Goal: Information Seeking & Learning: Learn about a topic

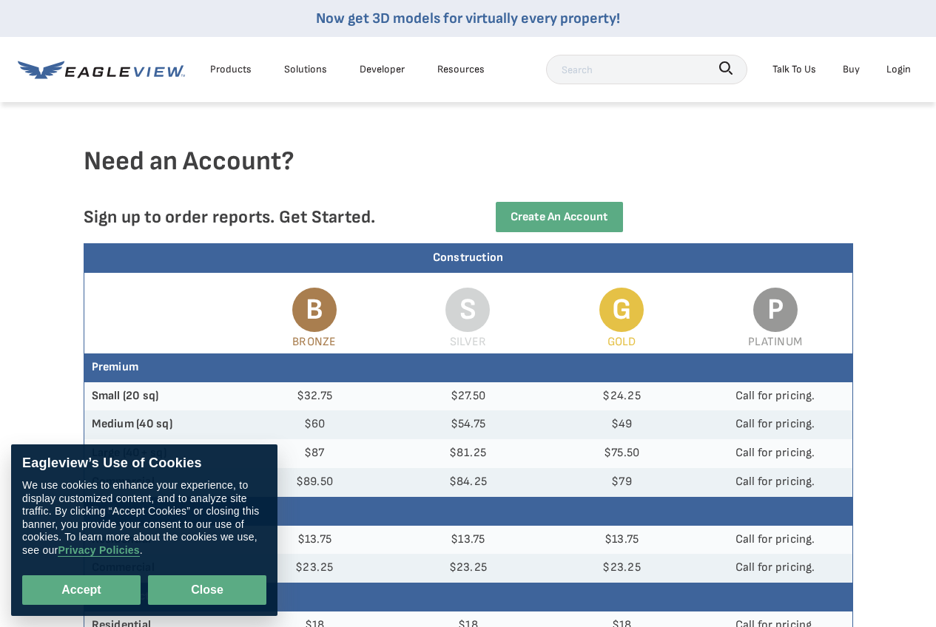
click at [200, 594] on button "Close" at bounding box center [207, 591] width 118 height 30
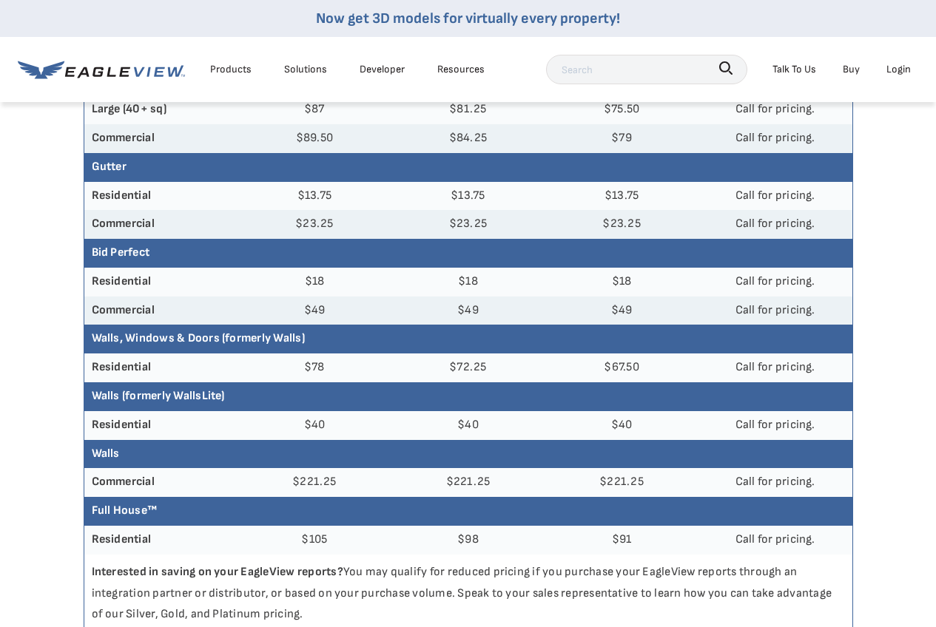
scroll to position [370, 0]
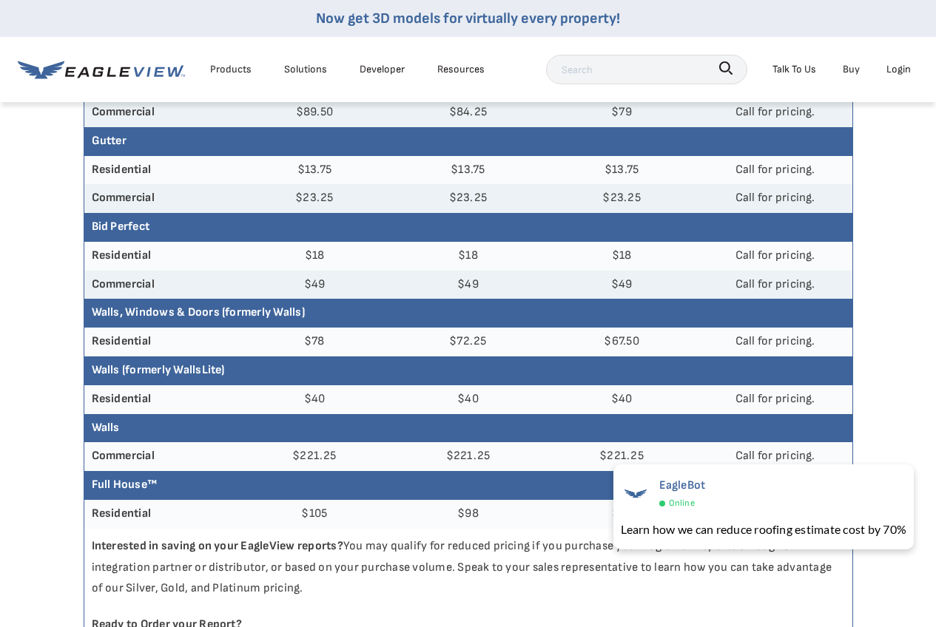
click at [369, 593] on p "Interested in saving on your EagleView reports? You may qualify for reduced pri…" at bounding box center [468, 568] width 768 height 78
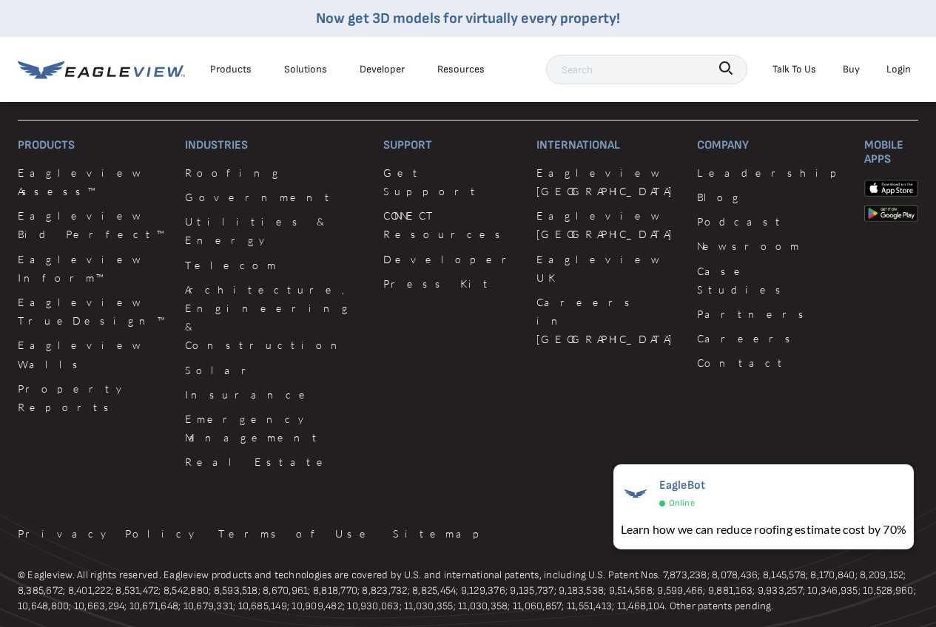
scroll to position [1332, 0]
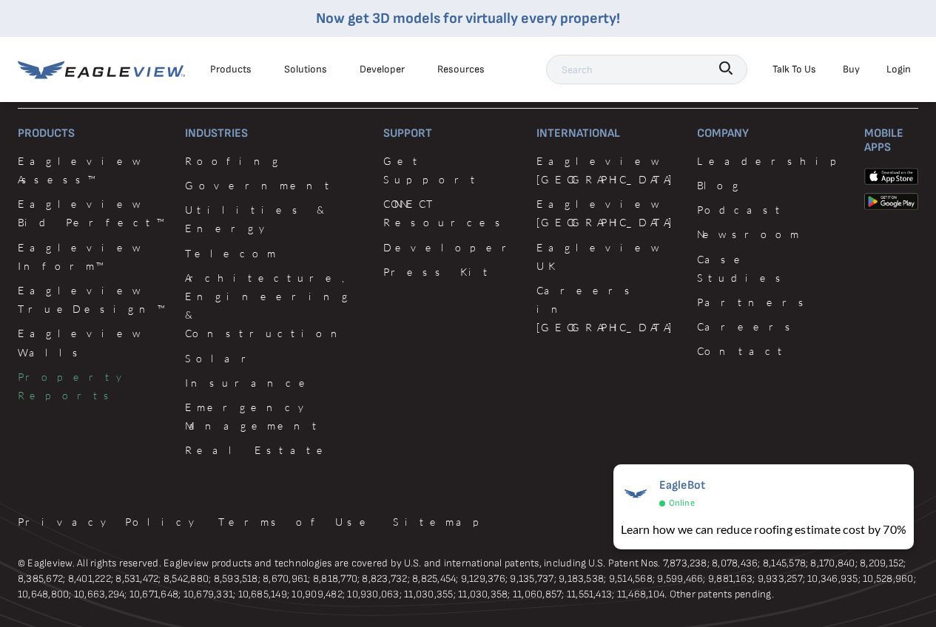
click at [73, 368] on link "Property Reports" at bounding box center [92, 386] width 149 height 37
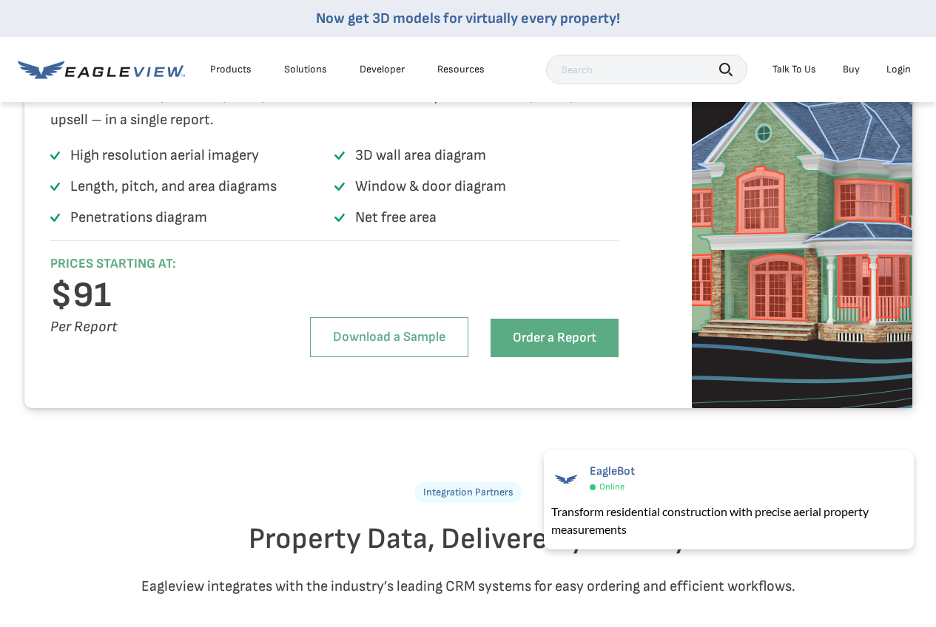
scroll to position [3033, 0]
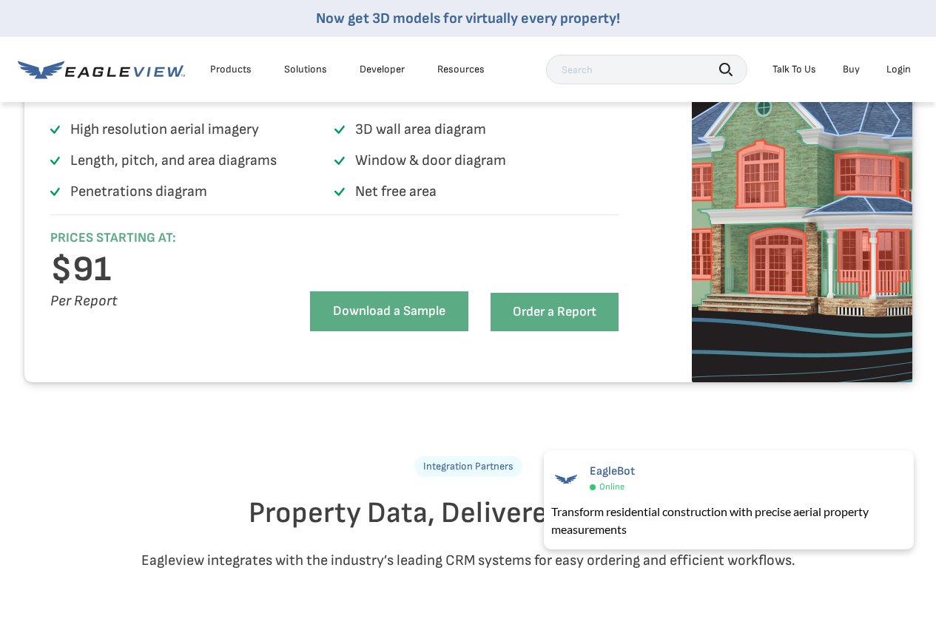
click at [364, 331] on link "Download a Sample" at bounding box center [389, 311] width 158 height 40
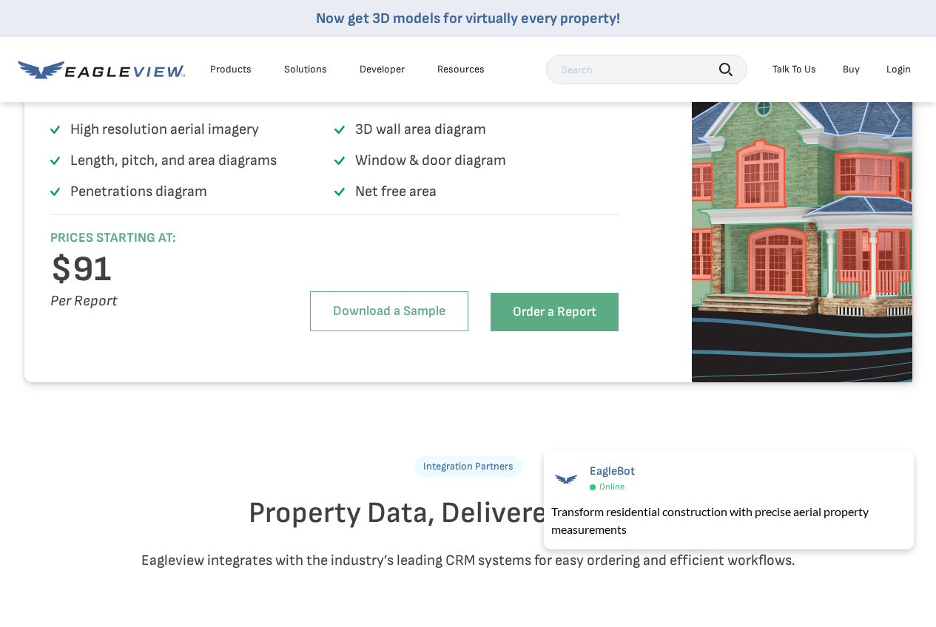
scroll to position [2959, 0]
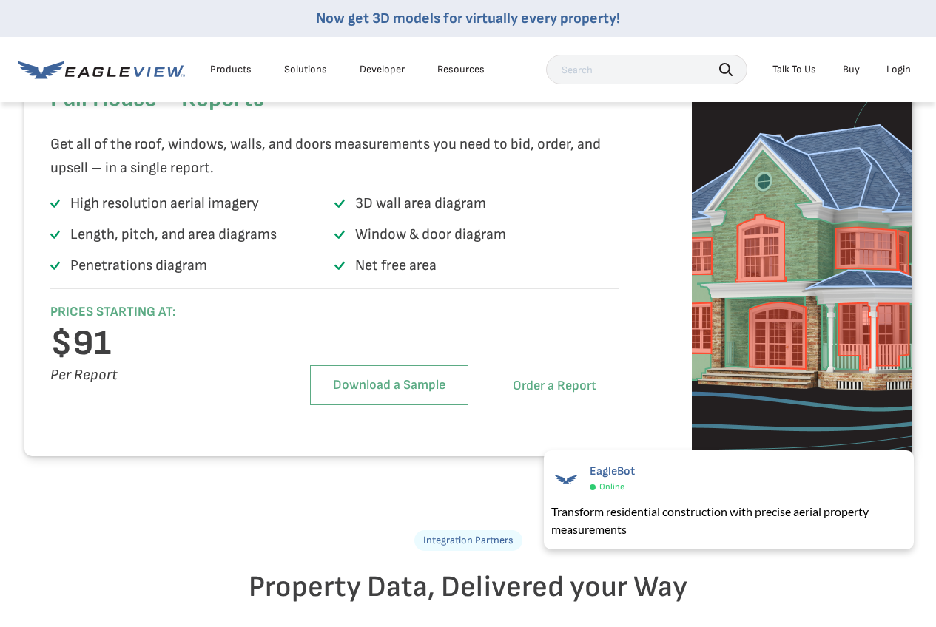
click at [505, 405] on link "Order a Report" at bounding box center [554, 386] width 128 height 38
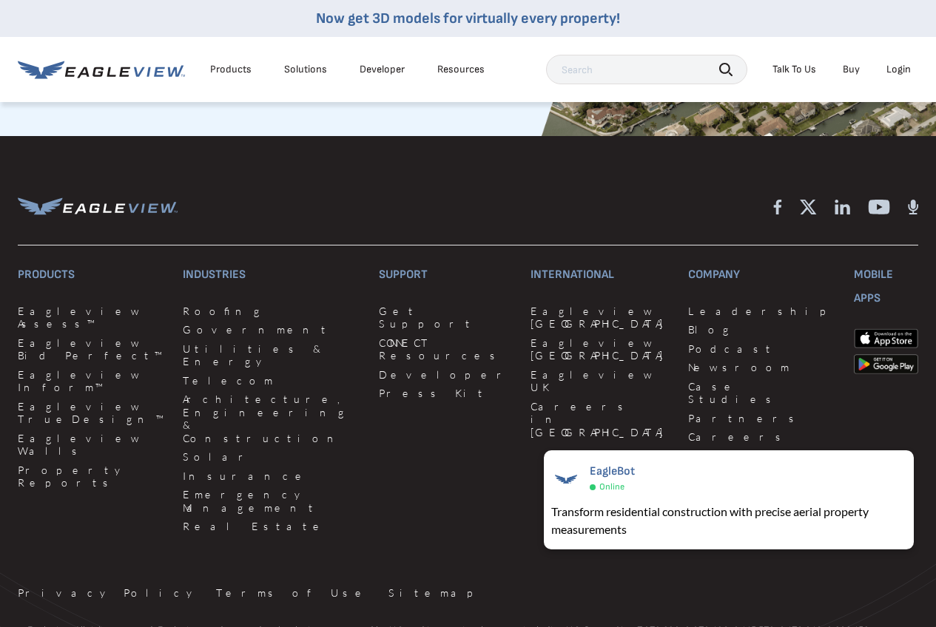
scroll to position [4143, 0]
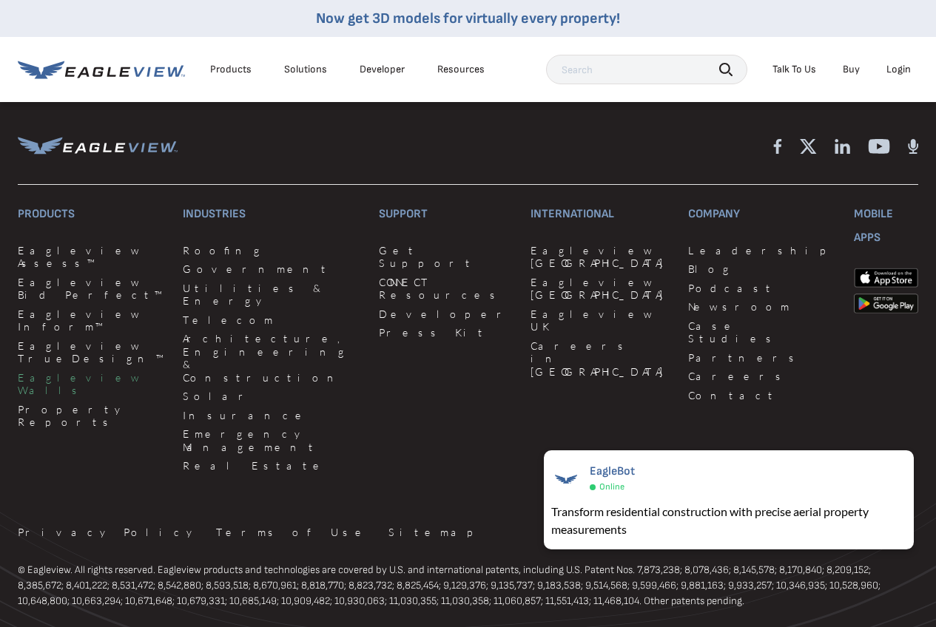
click at [86, 371] on link "Eagleview Walls" at bounding box center [91, 384] width 147 height 26
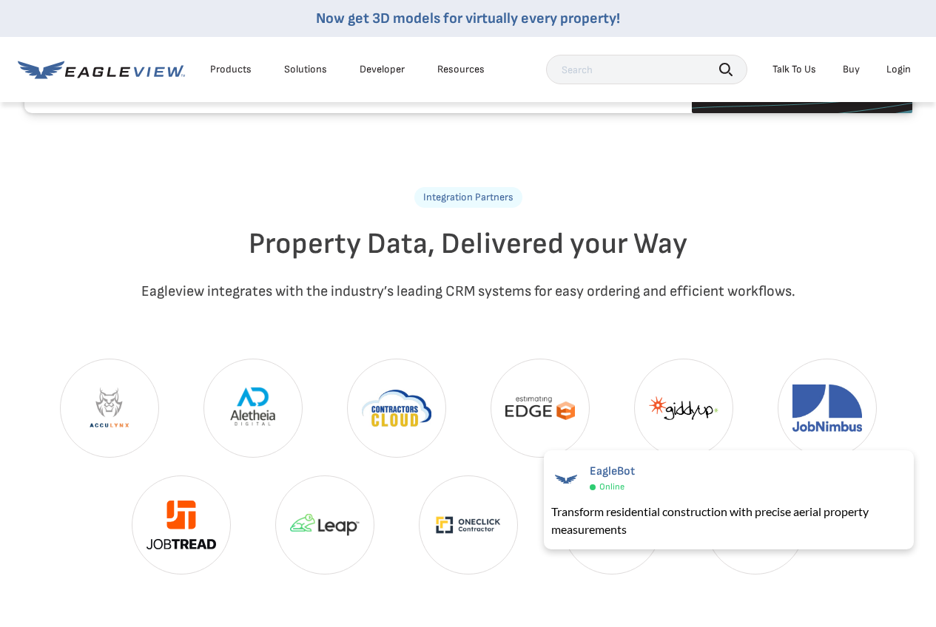
scroll to position [3329, 0]
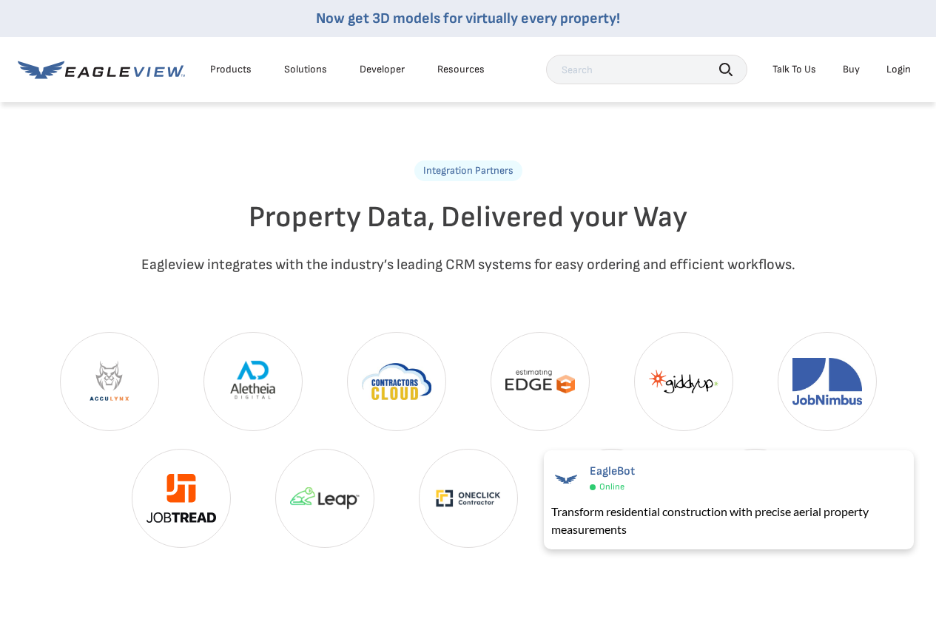
click at [854, 73] on link "Buy" at bounding box center [851, 69] width 17 height 13
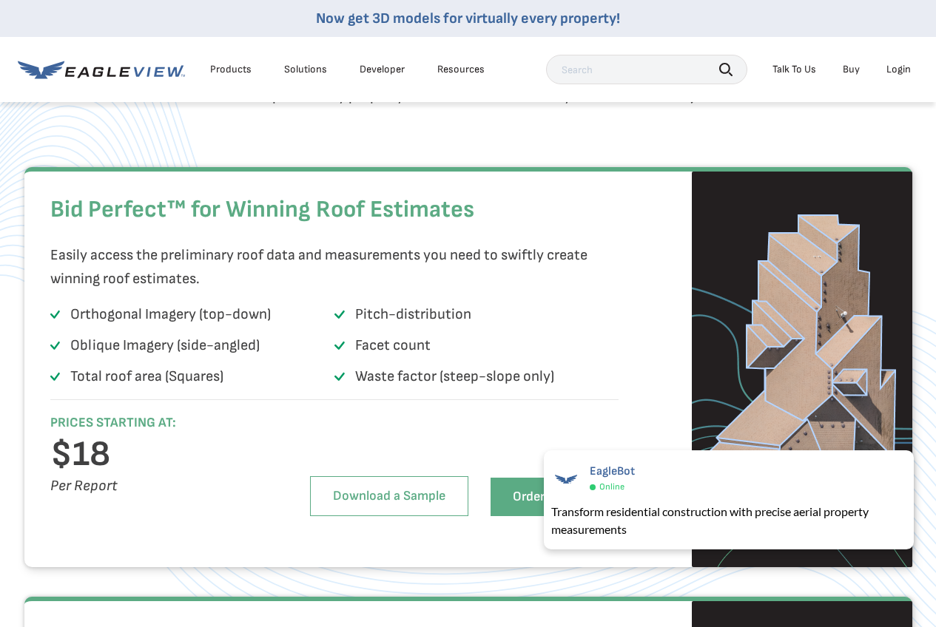
scroll to position [740, 0]
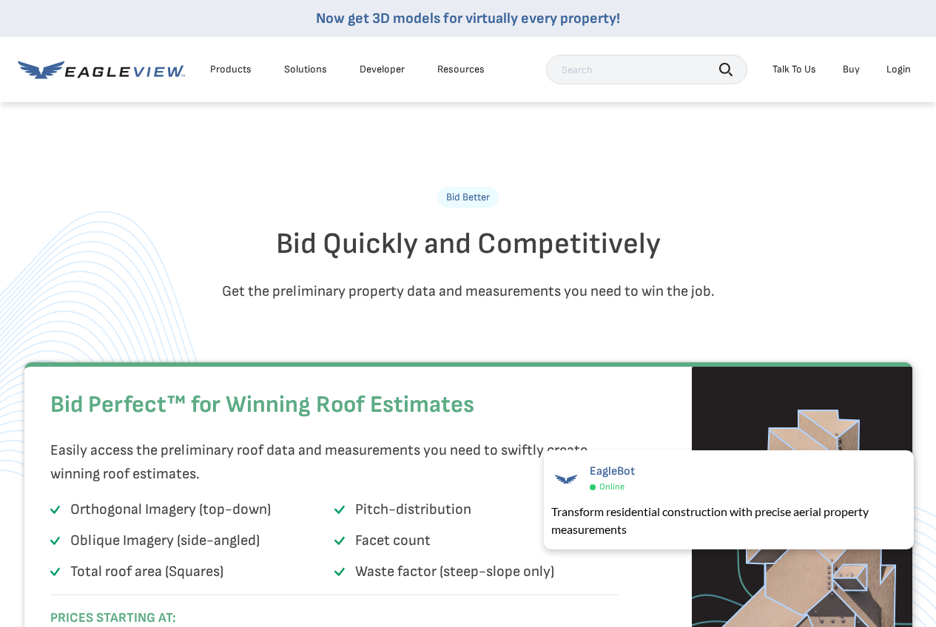
click at [459, 67] on div "Resources" at bounding box center [460, 69] width 47 height 13
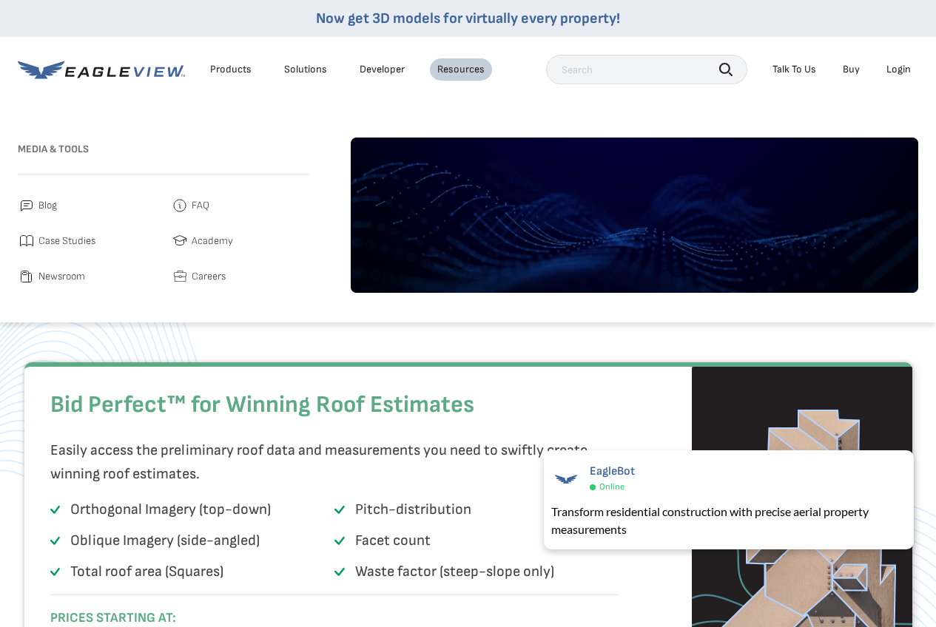
click at [200, 204] on span "FAQ" at bounding box center [201, 206] width 18 height 18
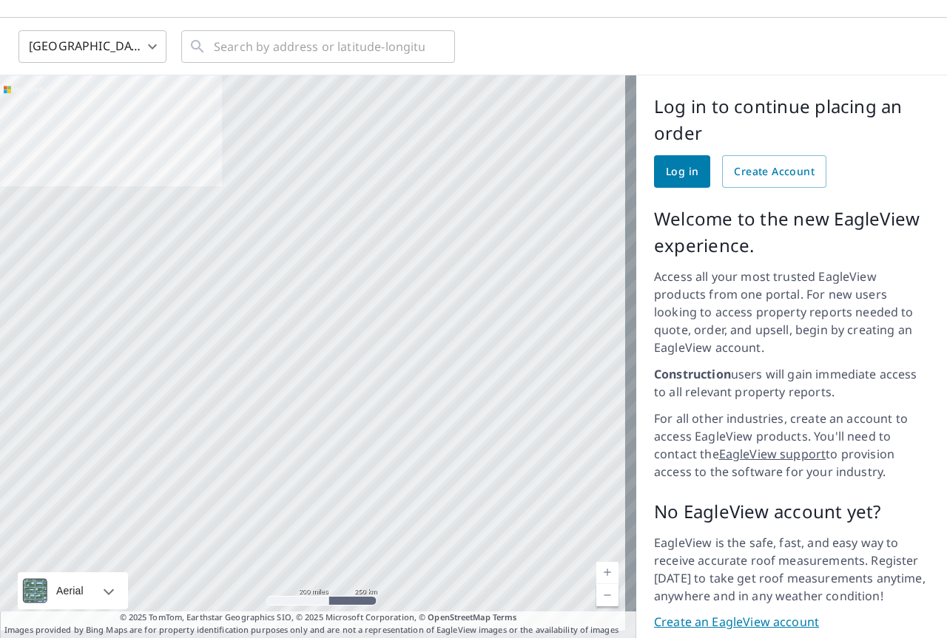
scroll to position [67, 0]
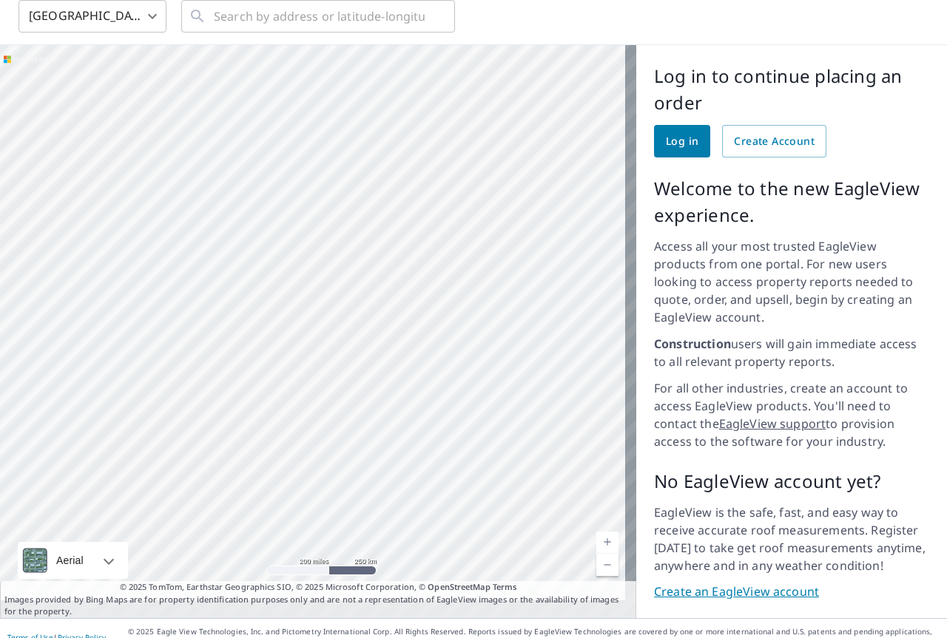
drag, startPoint x: 559, startPoint y: 305, endPoint x: 405, endPoint y: 295, distance: 153.4
click at [405, 295] on div at bounding box center [318, 331] width 636 height 573
click at [475, 266] on div at bounding box center [318, 331] width 636 height 573
drag, startPoint x: 533, startPoint y: 309, endPoint x: 428, endPoint y: 297, distance: 105.8
click at [428, 297] on div at bounding box center [318, 331] width 636 height 573
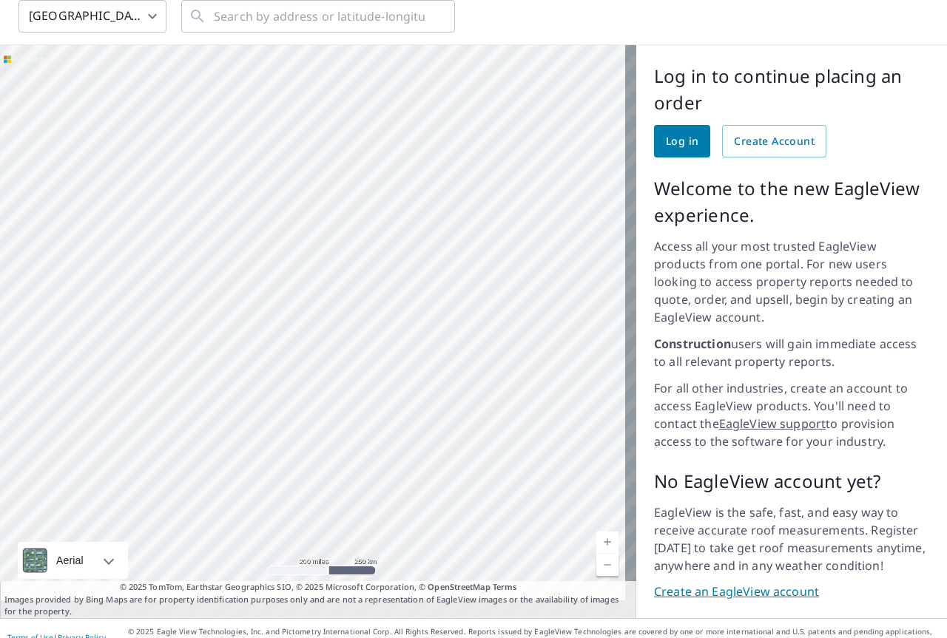
click at [523, 264] on div at bounding box center [318, 331] width 636 height 573
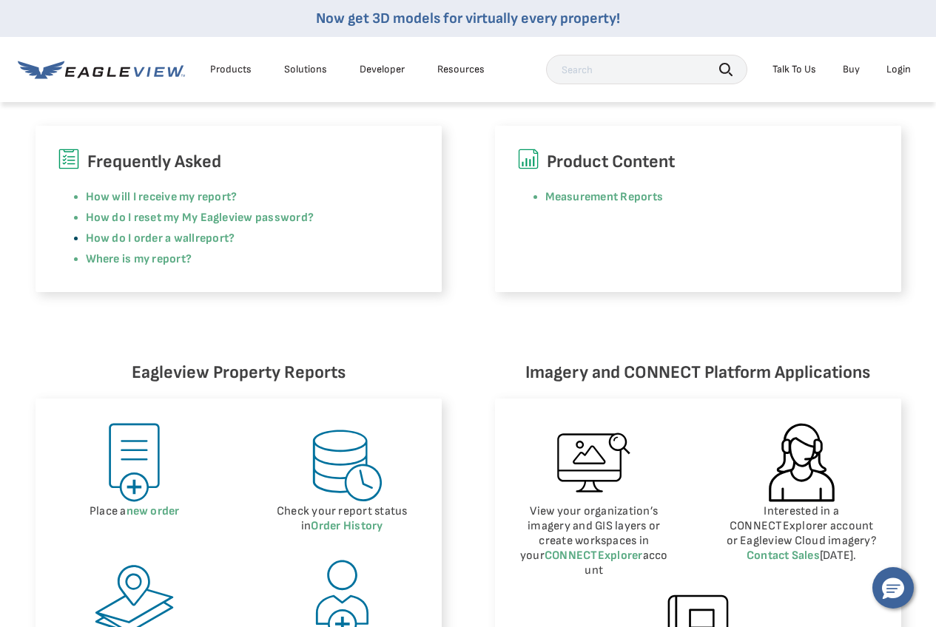
scroll to position [444, 0]
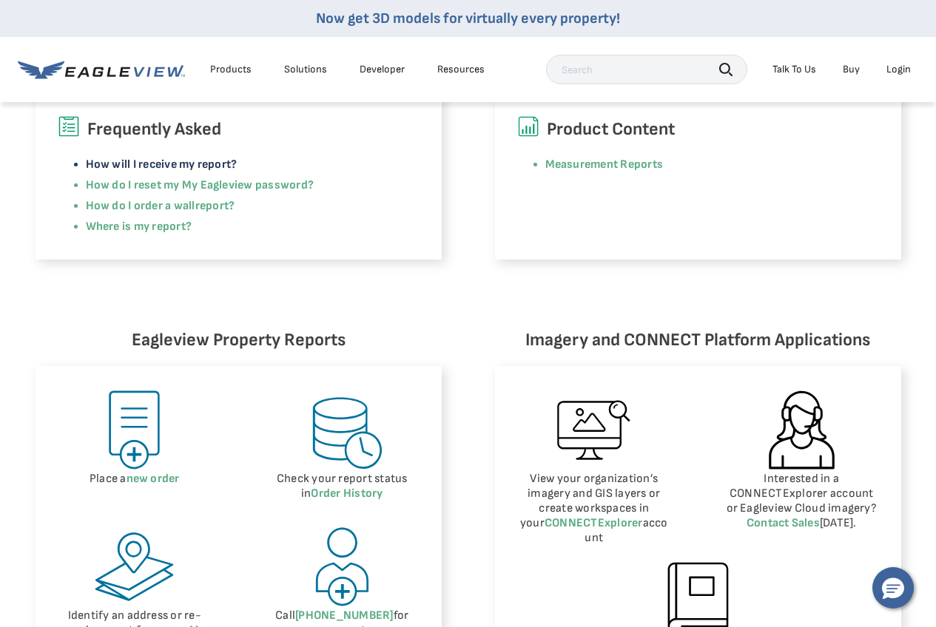
click at [223, 161] on link "How will I receive my report?" at bounding box center [162, 165] width 152 height 14
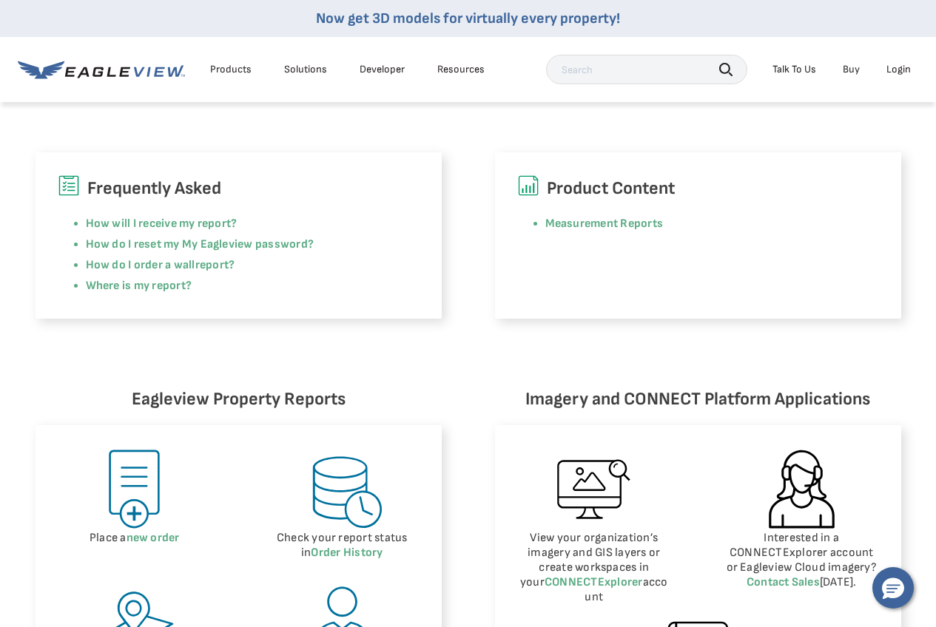
scroll to position [370, 0]
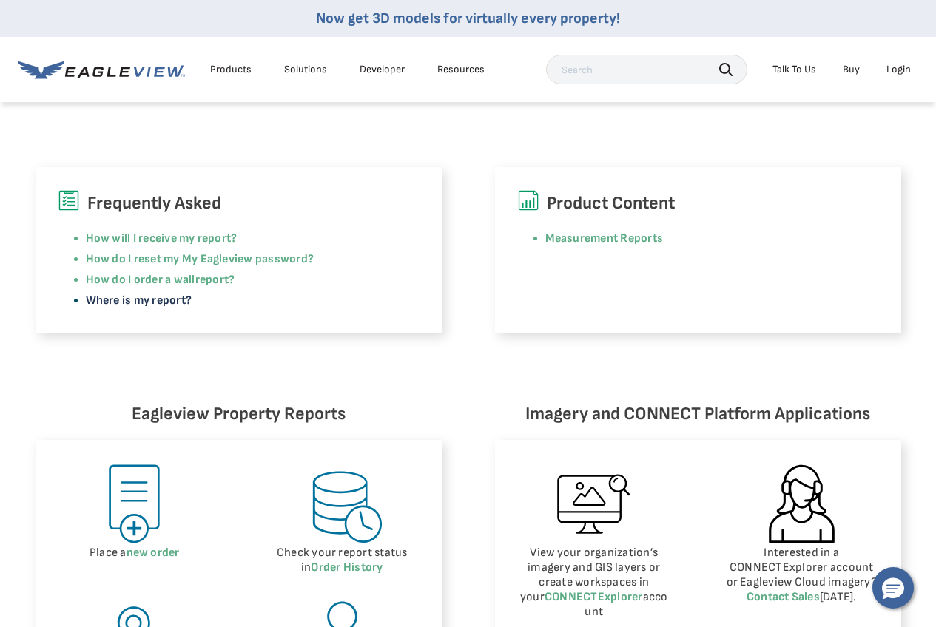
click at [181, 297] on link "Where is my report?" at bounding box center [139, 301] width 107 height 14
click at [442, 71] on div "Resources" at bounding box center [460, 69] width 47 height 13
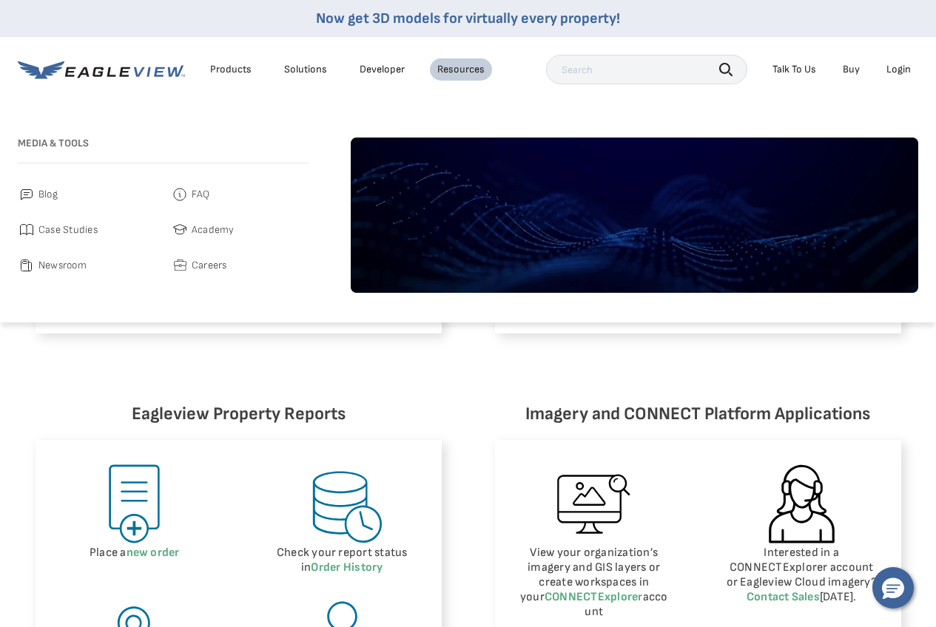
click at [49, 195] on span "Blog" at bounding box center [47, 195] width 19 height 18
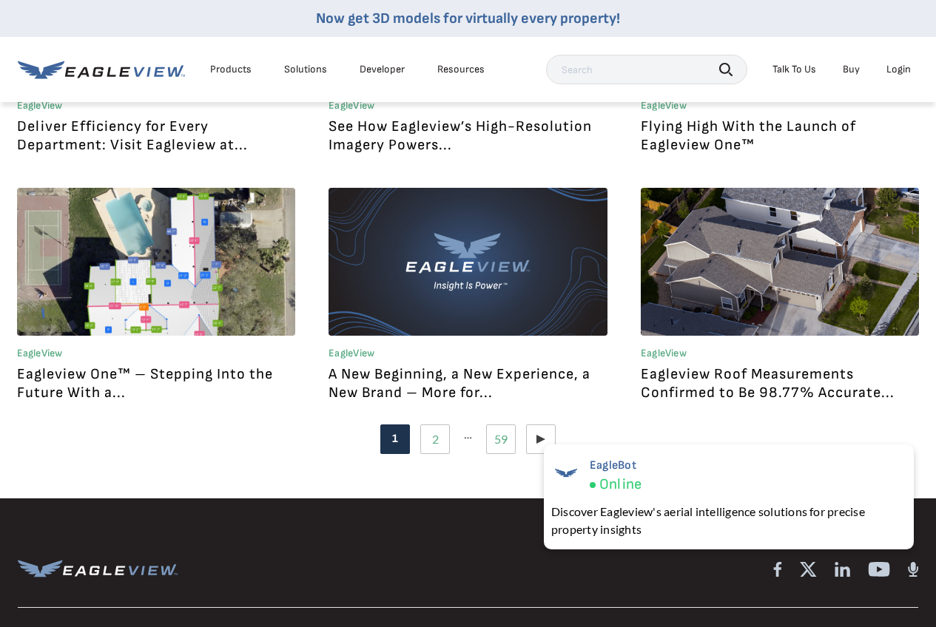
scroll to position [1628, 0]
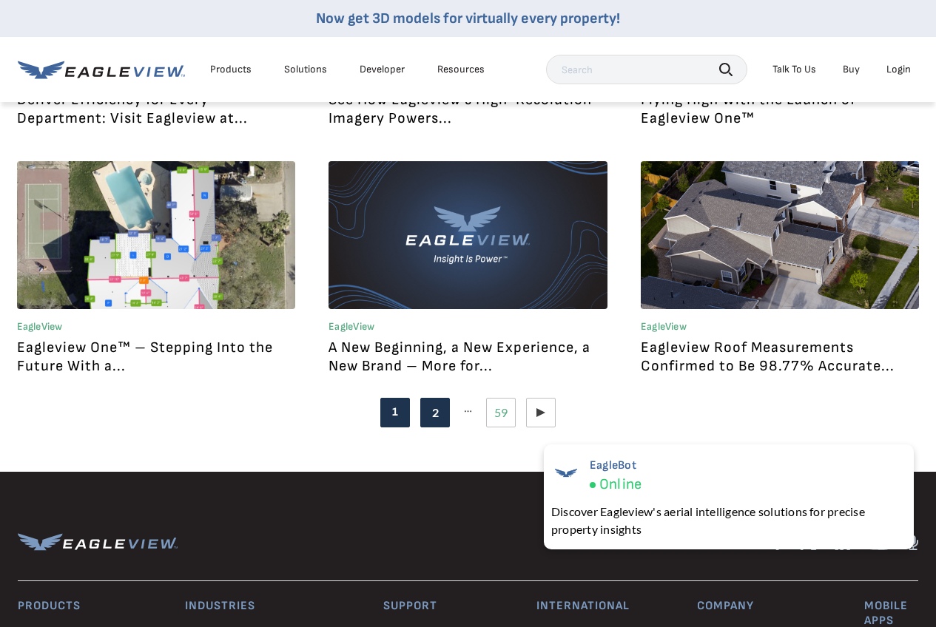
click at [429, 418] on link "Page 2" at bounding box center [435, 413] width 30 height 30
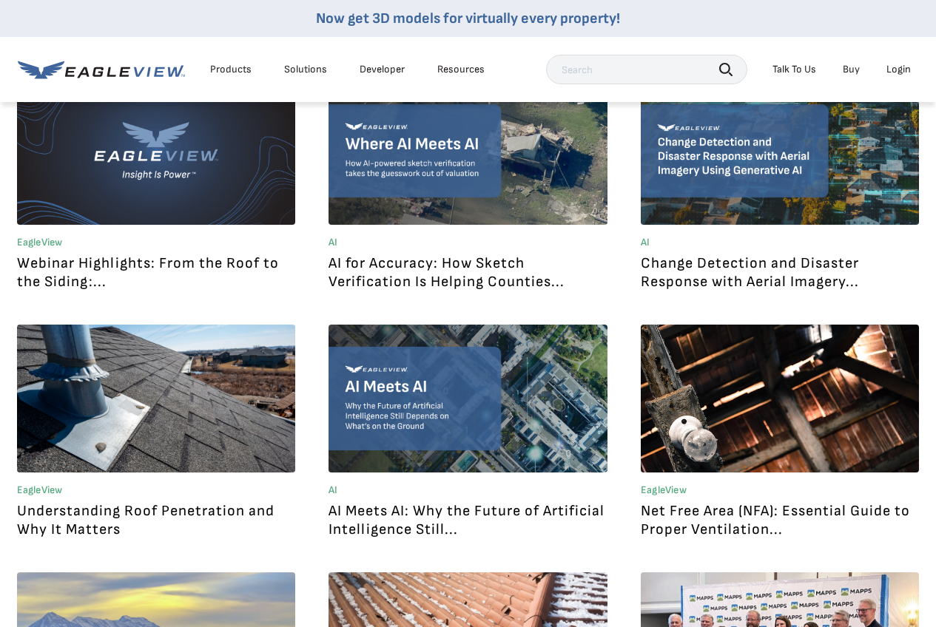
scroll to position [444, 0]
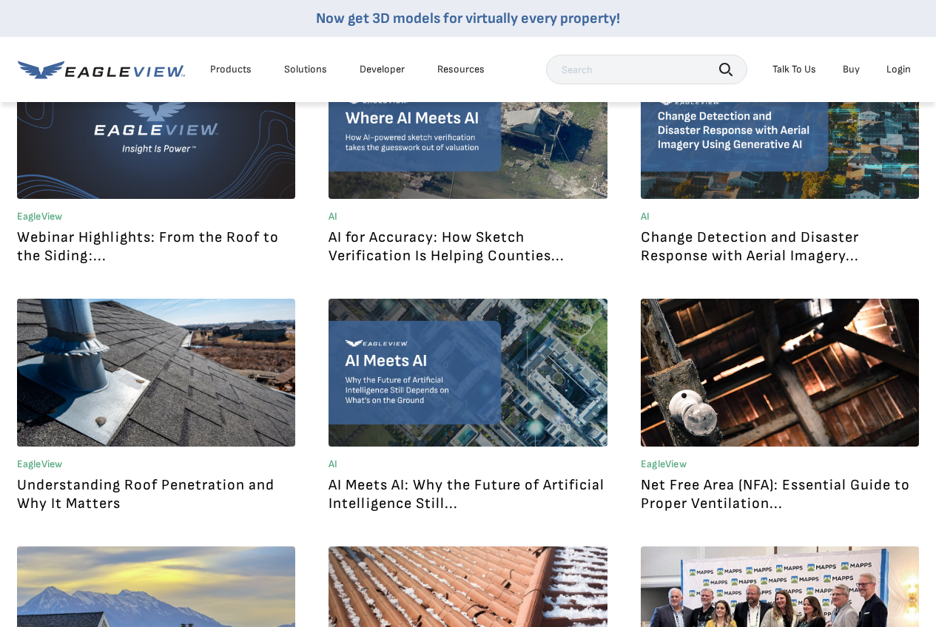
click at [237, 237] on link "Webinar Highlights: From the Roof to the Siding:..." at bounding box center [148, 247] width 262 height 36
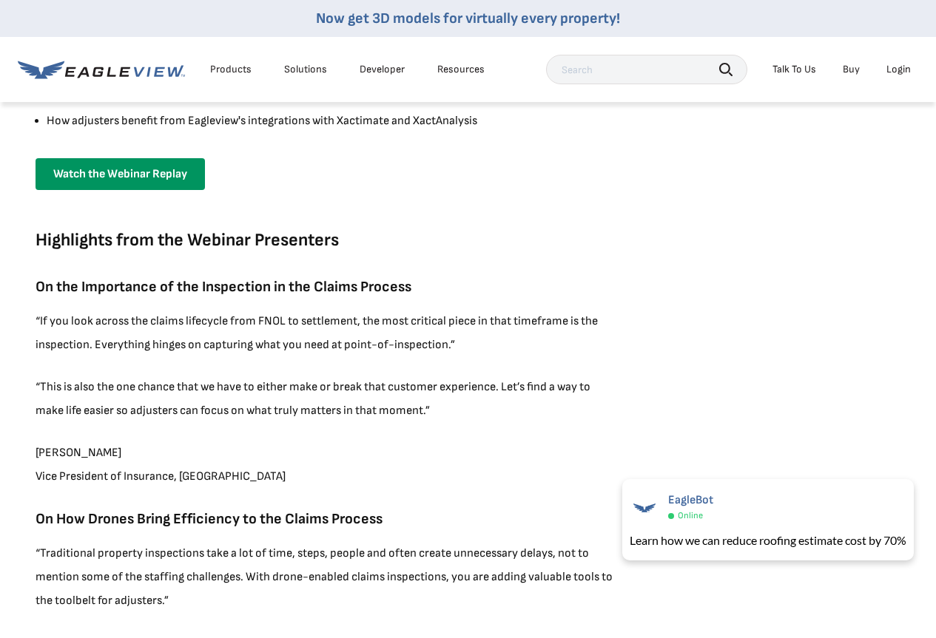
scroll to position [740, 0]
